Goal: Task Accomplishment & Management: Use online tool/utility

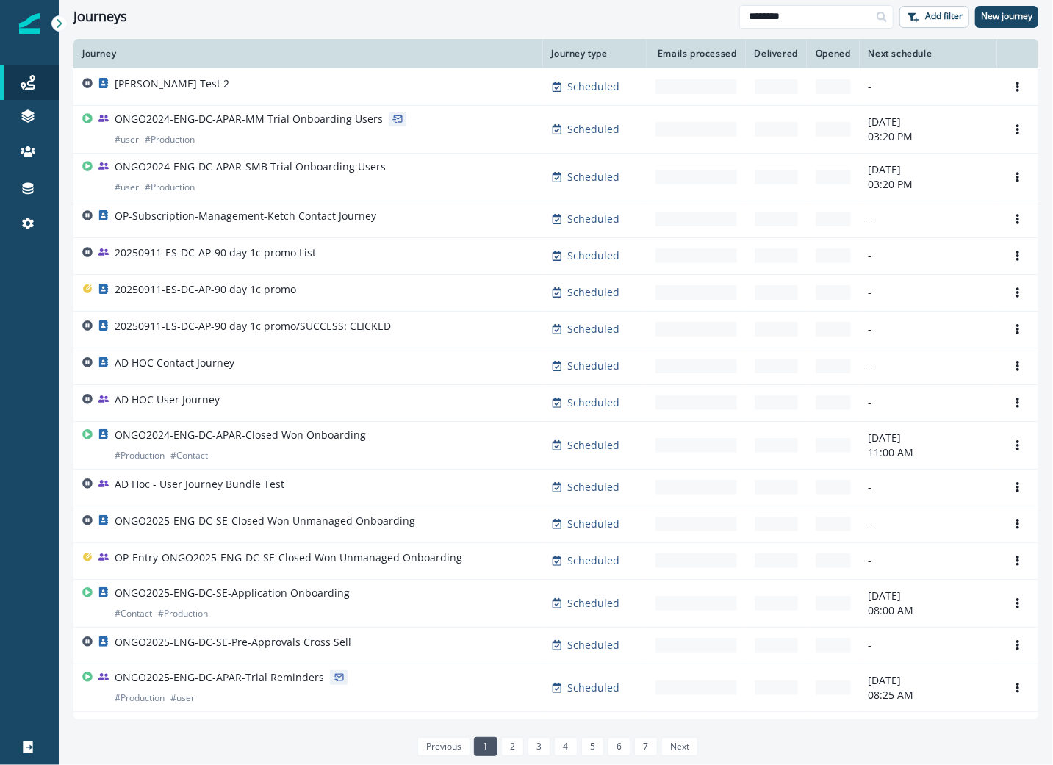
type input "********"
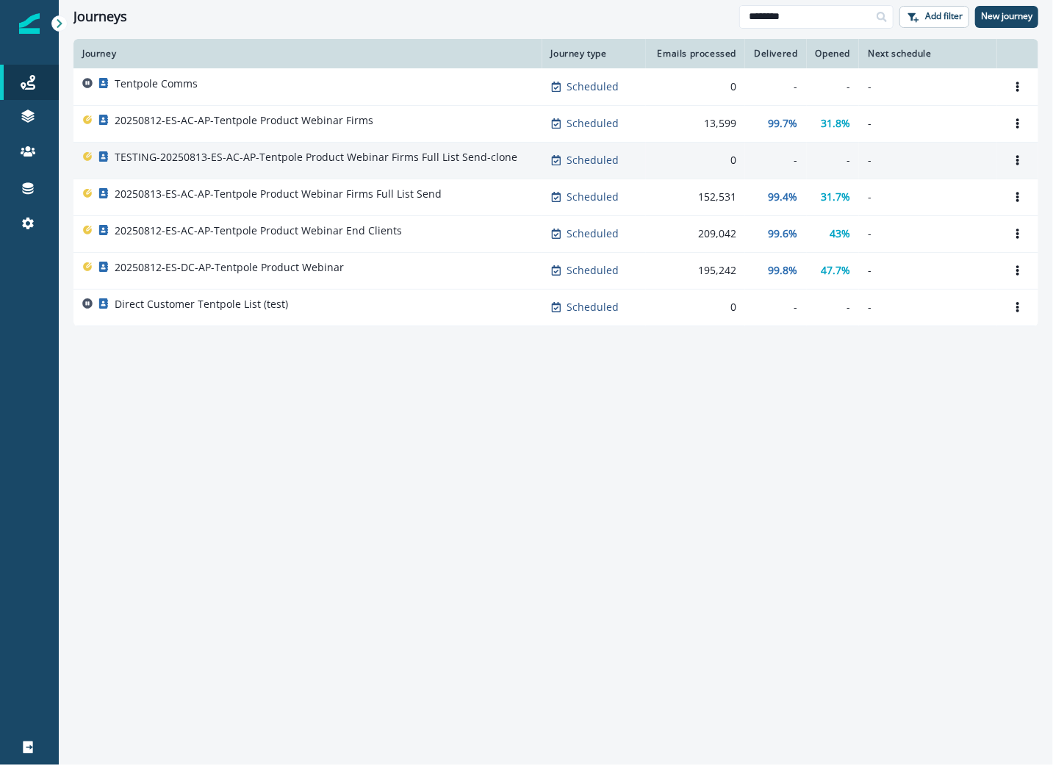
drag, startPoint x: 290, startPoint y: 124, endPoint x: 297, endPoint y: 160, distance: 36.6
click at [298, 165] on div "TESTING-20250813-ES-AC-AP-Tentpole Product Webinar Firms Full List Send-clone" at bounding box center [316, 160] width 403 height 21
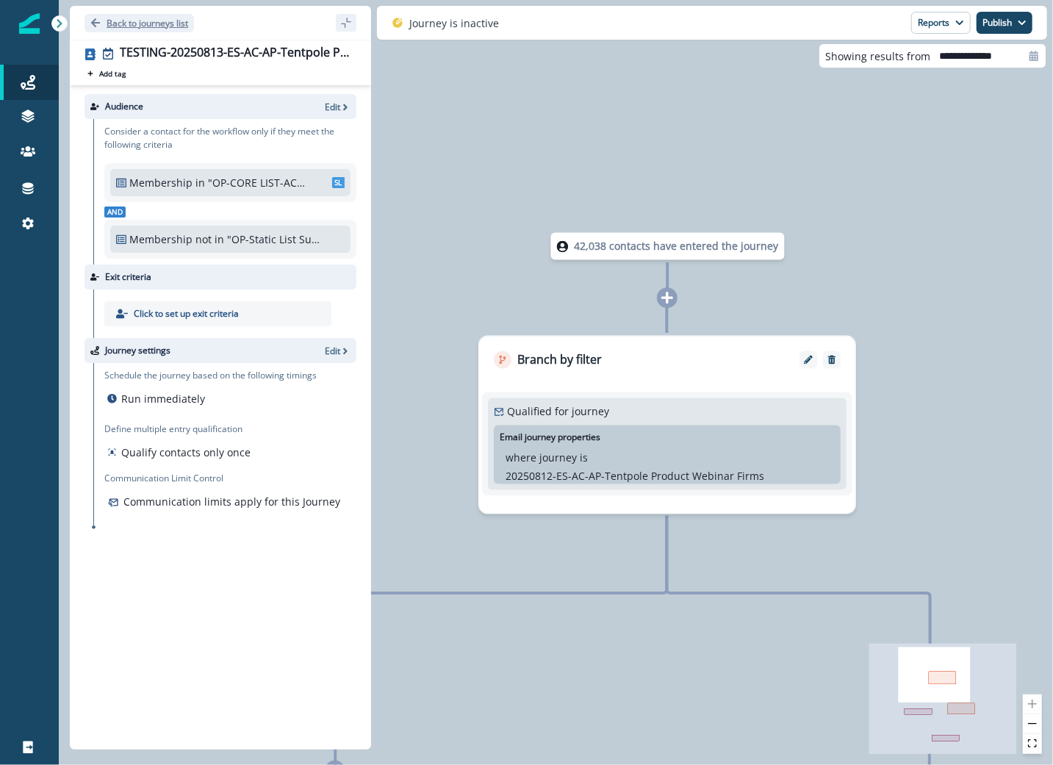
click at [161, 15] on button "Back to journeys list" at bounding box center [138, 23] width 109 height 18
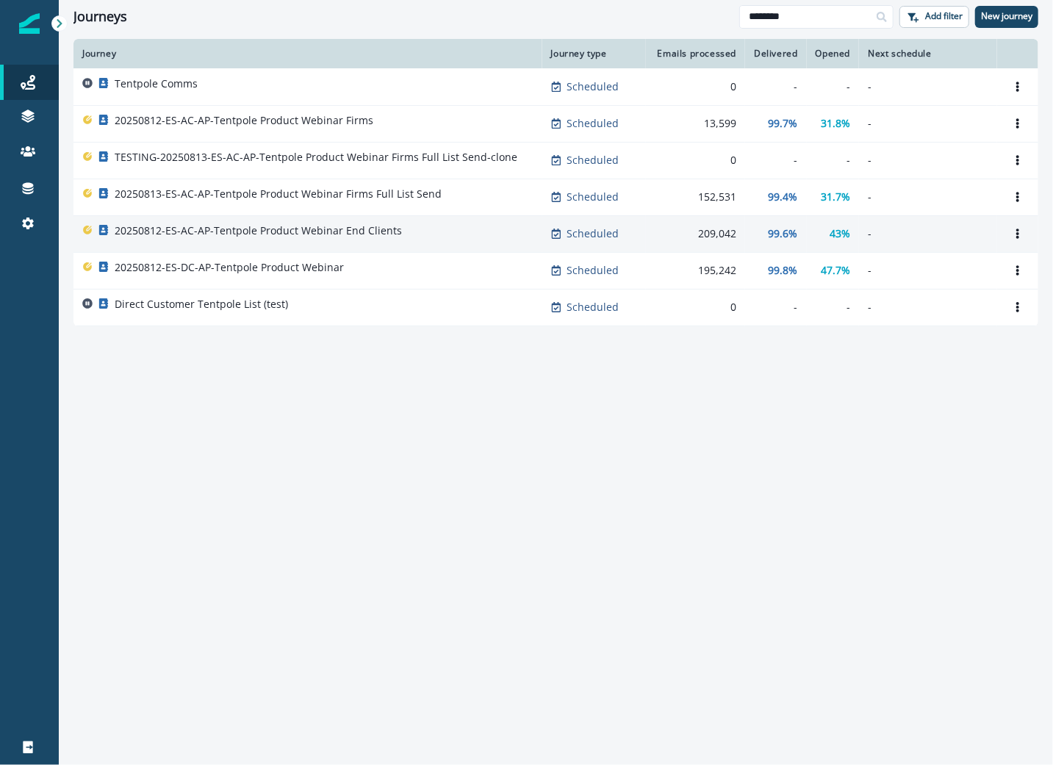
click at [411, 242] on div "20250812-ES-AC-AP-Tentpole Product Webinar End Clients" at bounding box center [307, 233] width 451 height 21
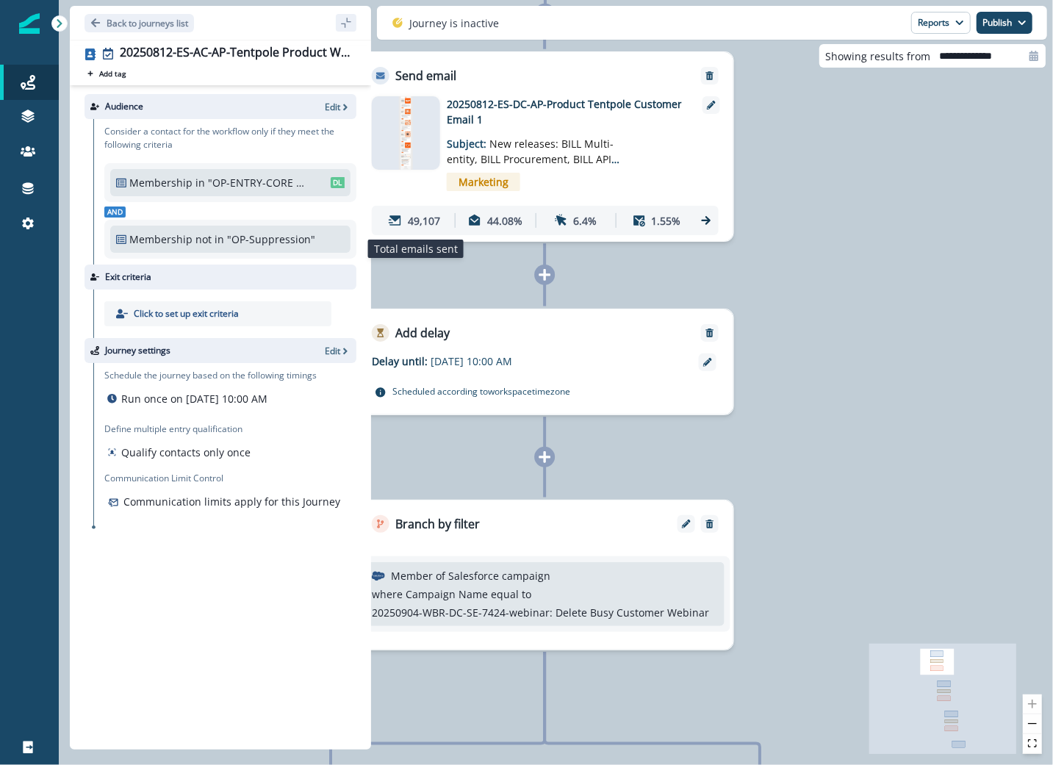
click at [420, 216] on p "49,107" at bounding box center [424, 219] width 32 height 15
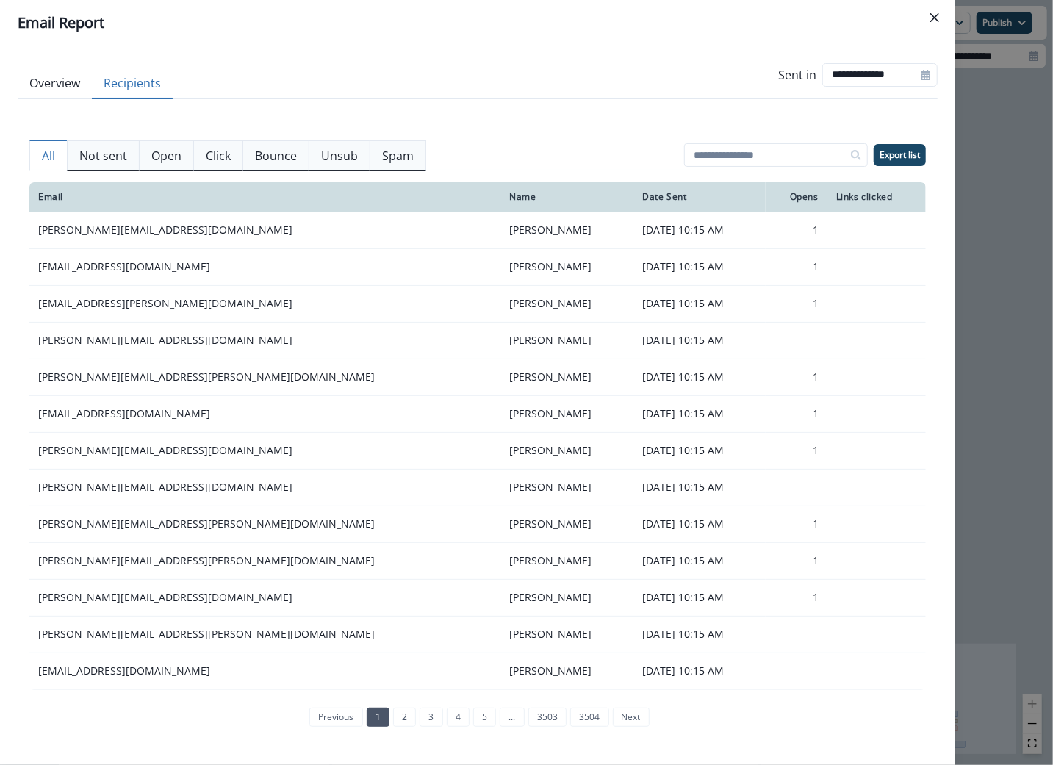
click at [159, 90] on button "Recipients" at bounding box center [132, 83] width 81 height 31
click at [895, 150] on p "Export list" at bounding box center [899, 155] width 40 height 10
click at [998, 195] on div "**********" at bounding box center [526, 382] width 1053 height 765
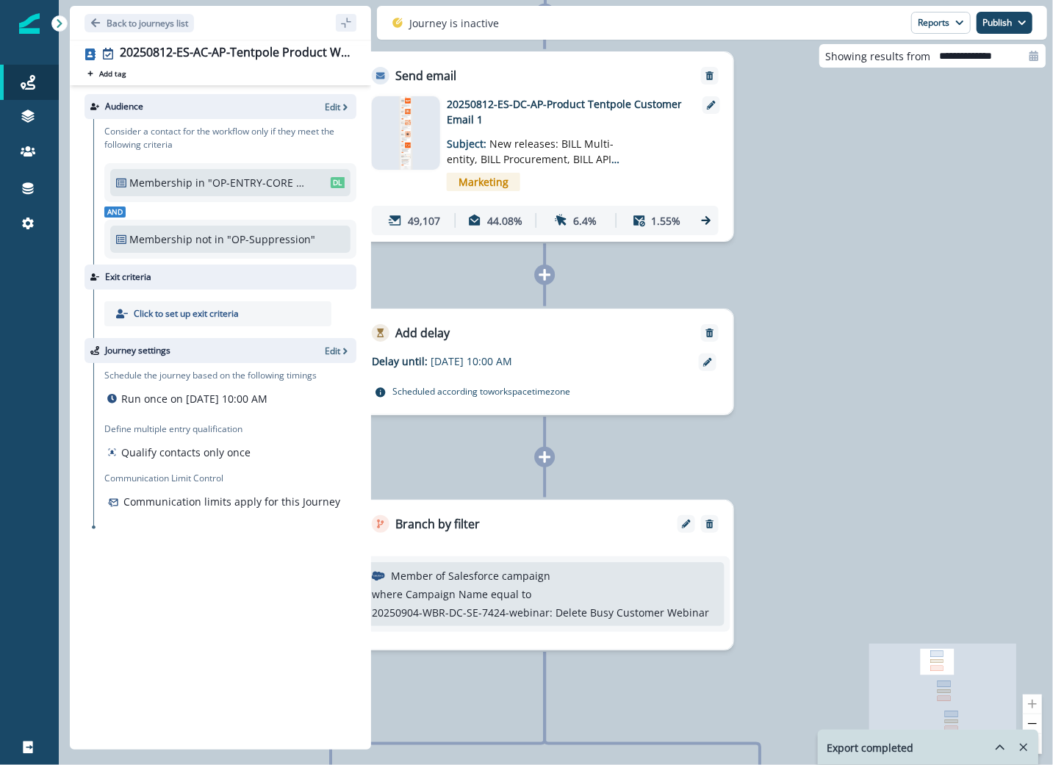
click at [419, 118] on div at bounding box center [406, 132] width 68 height 73
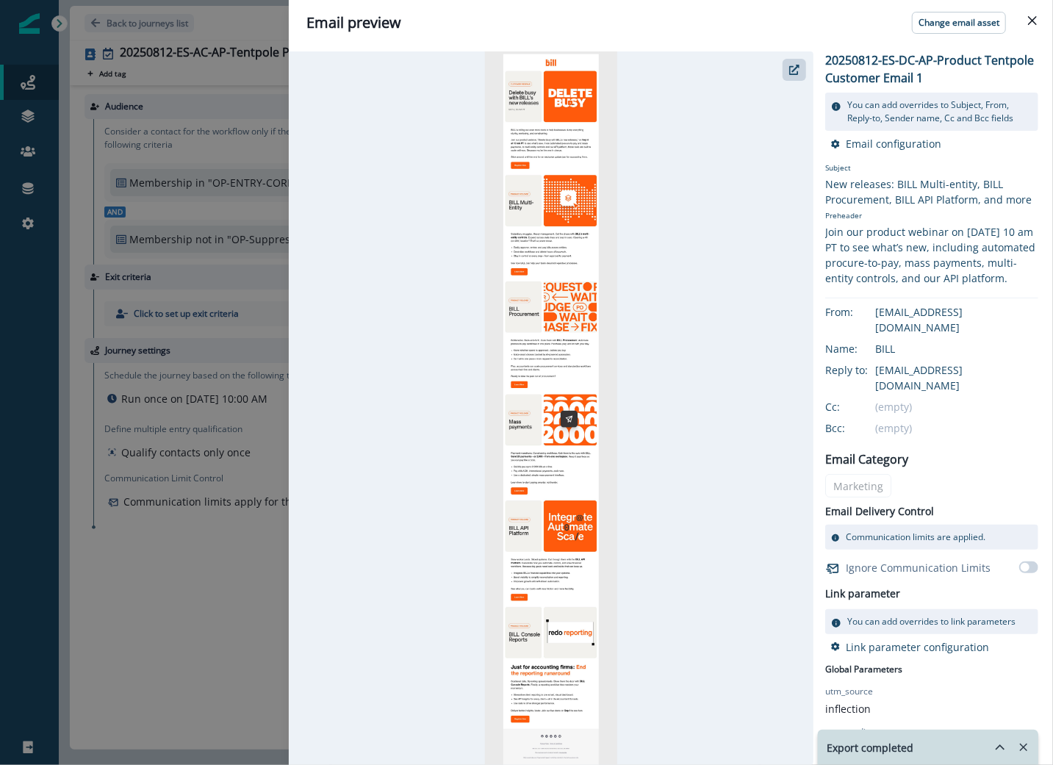
scroll to position [74, 0]
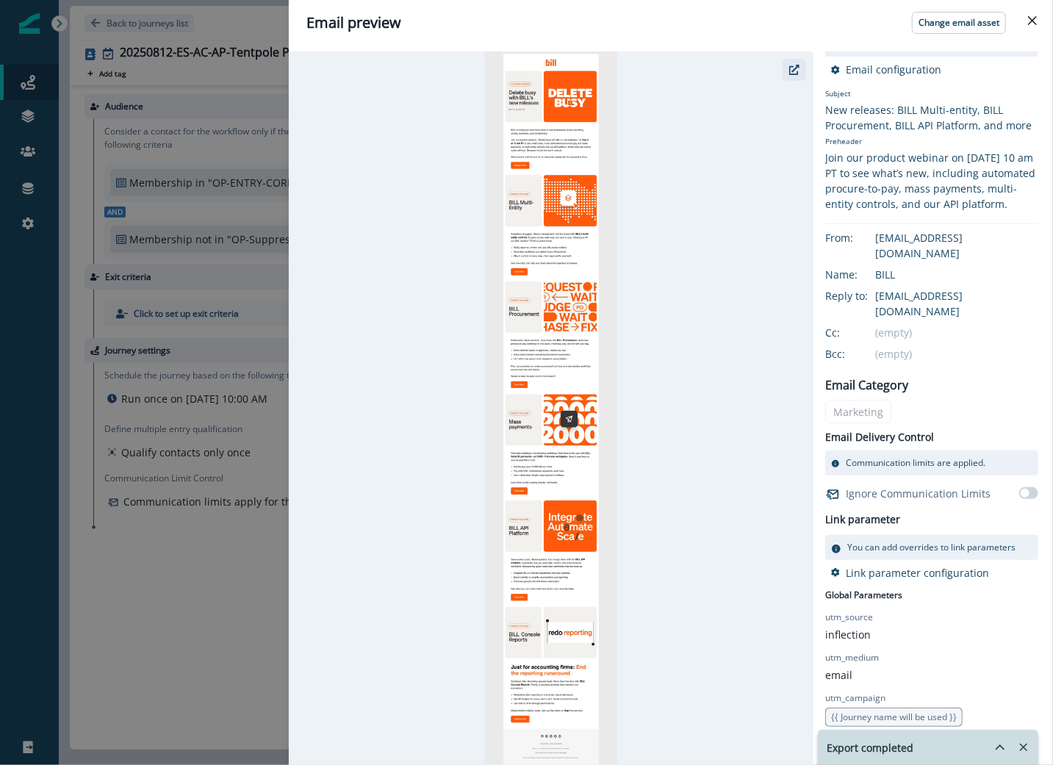
click at [793, 59] on button "button" at bounding box center [794, 70] width 24 height 22
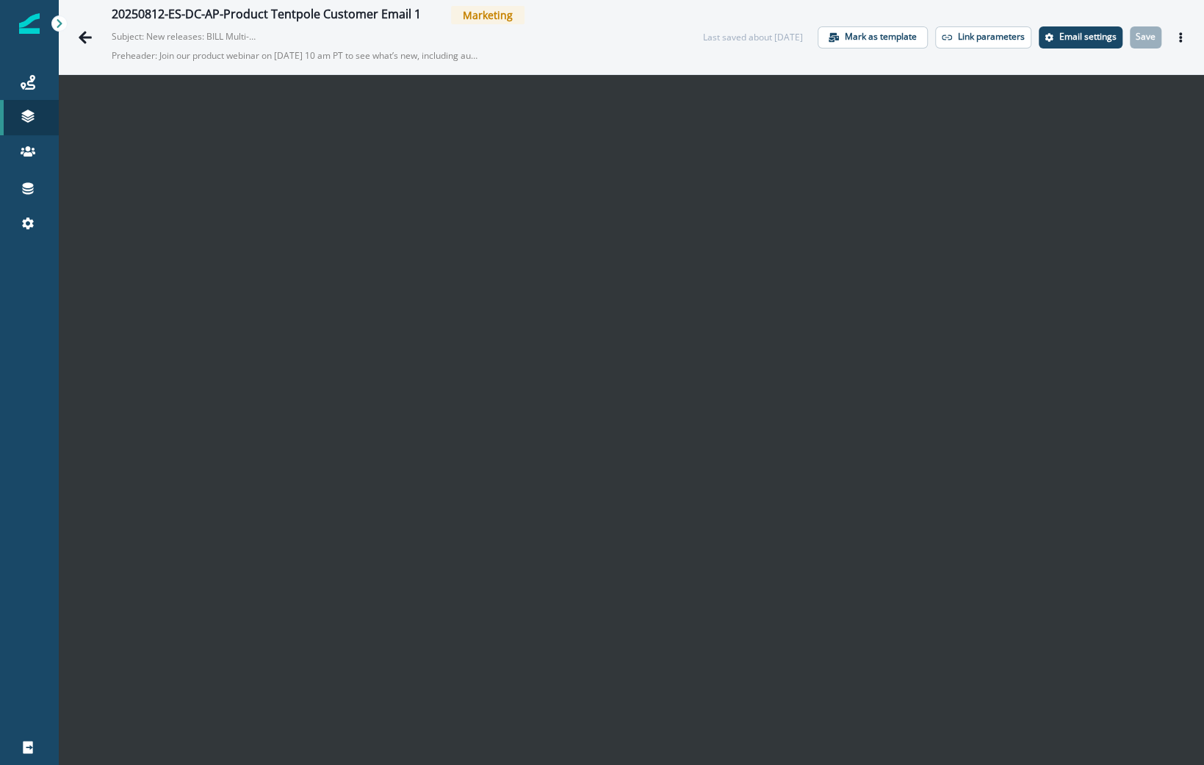
scroll to position [24, 0]
